Goal: Task Accomplishment & Management: Manage account settings

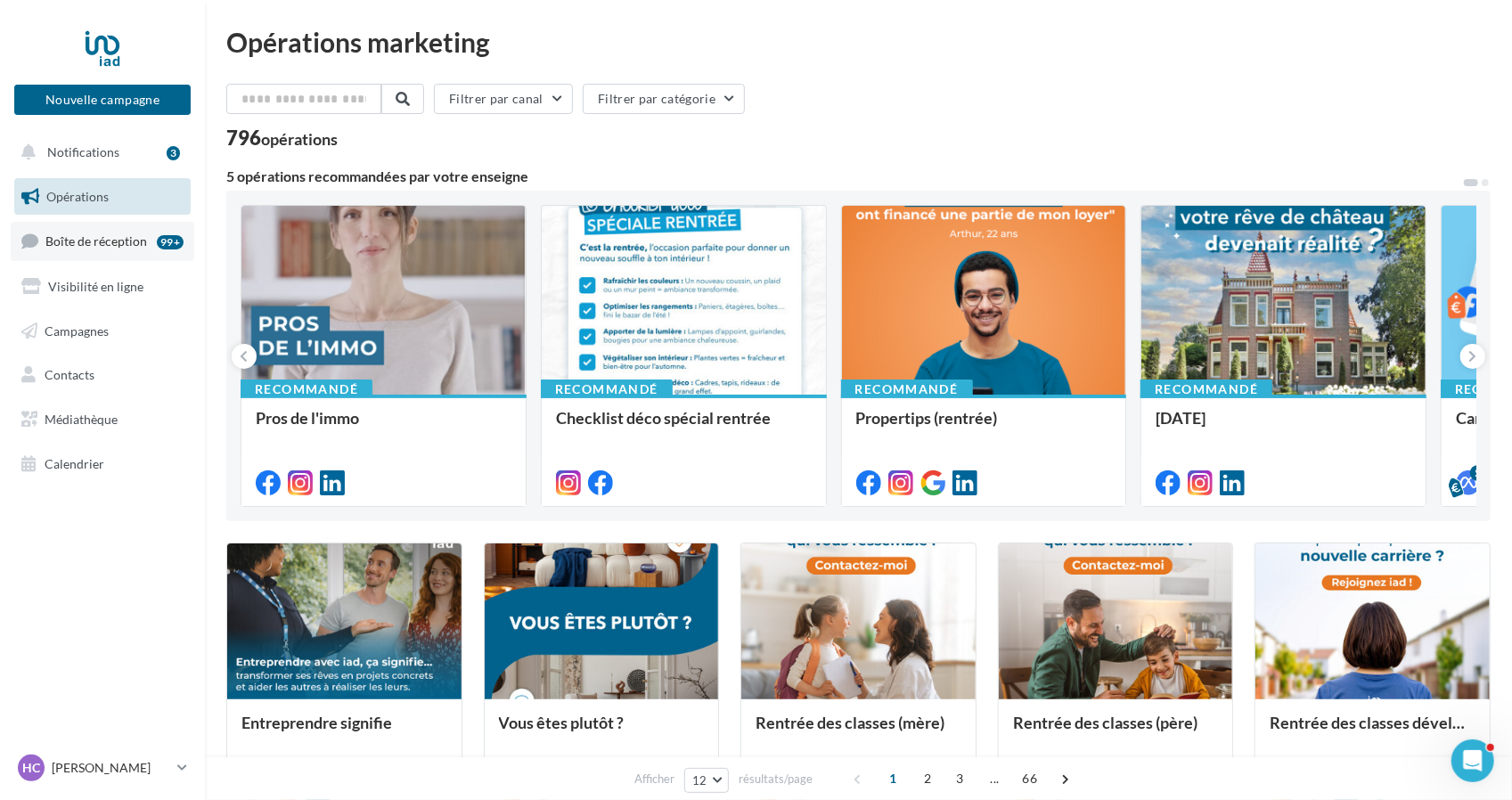
click at [114, 243] on span "Boîte de réception" at bounding box center [97, 240] width 102 height 15
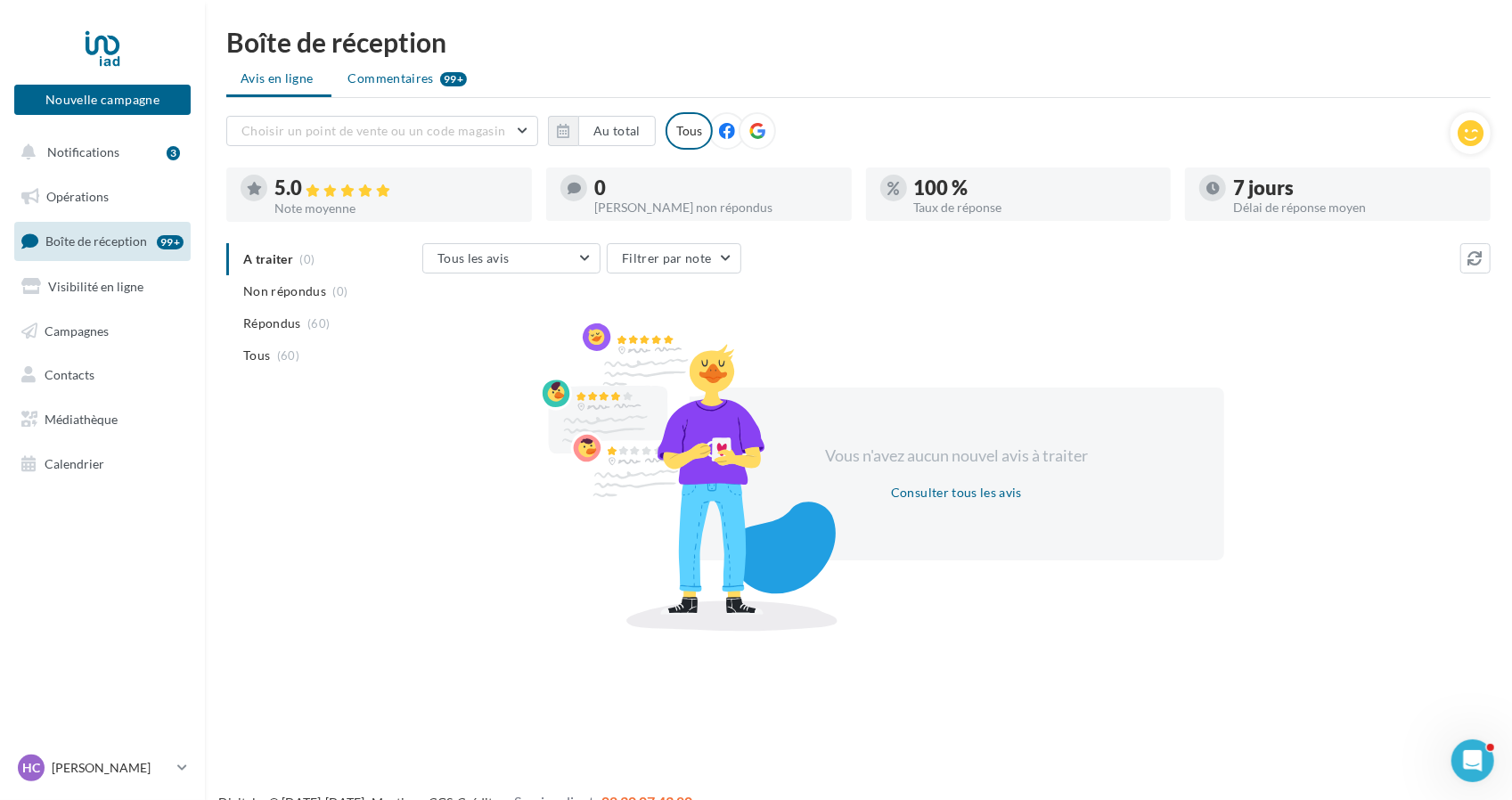
click at [401, 78] on span "Commentaires" at bounding box center [392, 79] width 86 height 18
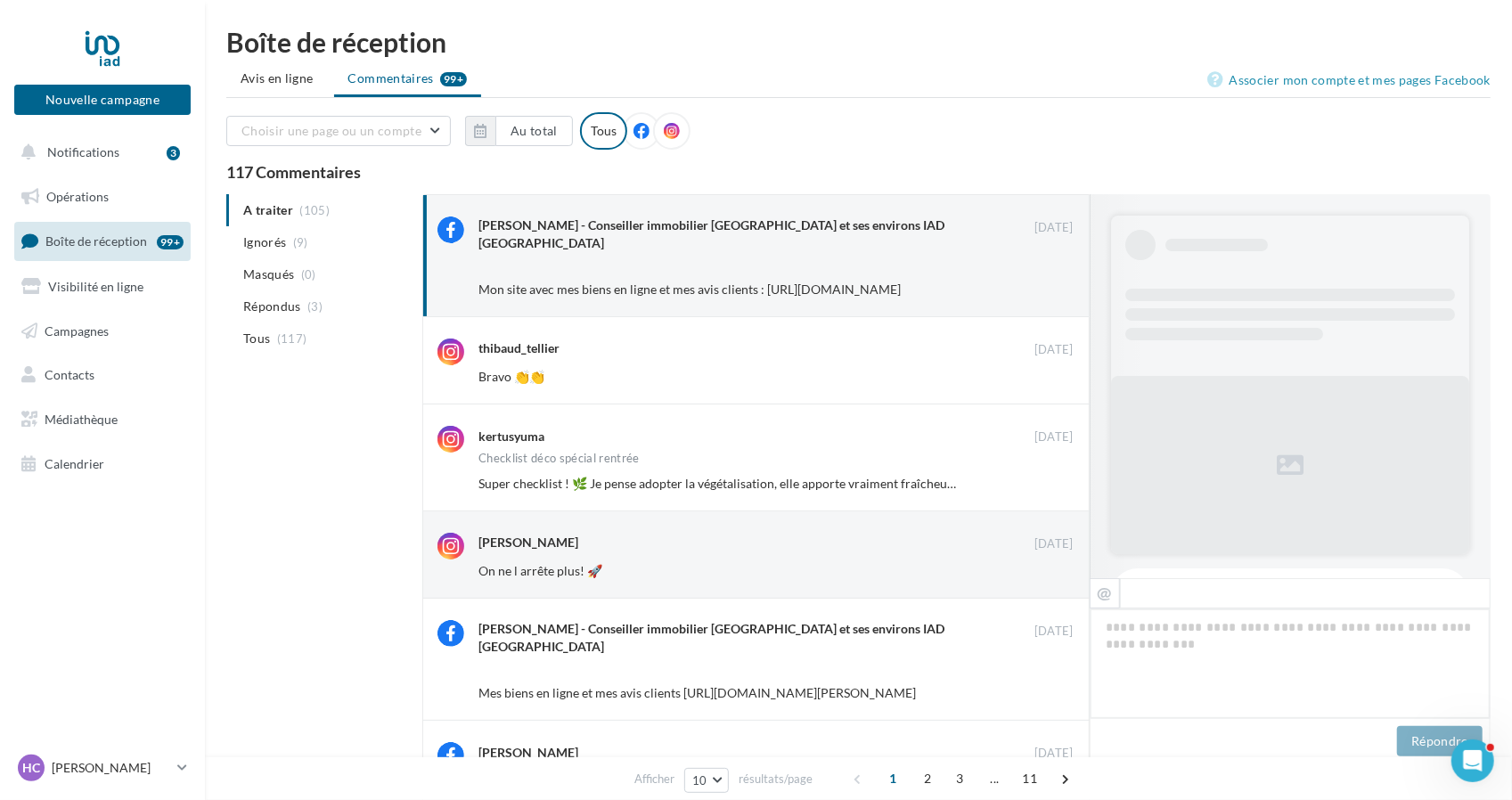
scroll to position [690, 0]
